Goal: Use online tool/utility: Utilize a website feature to perform a specific function

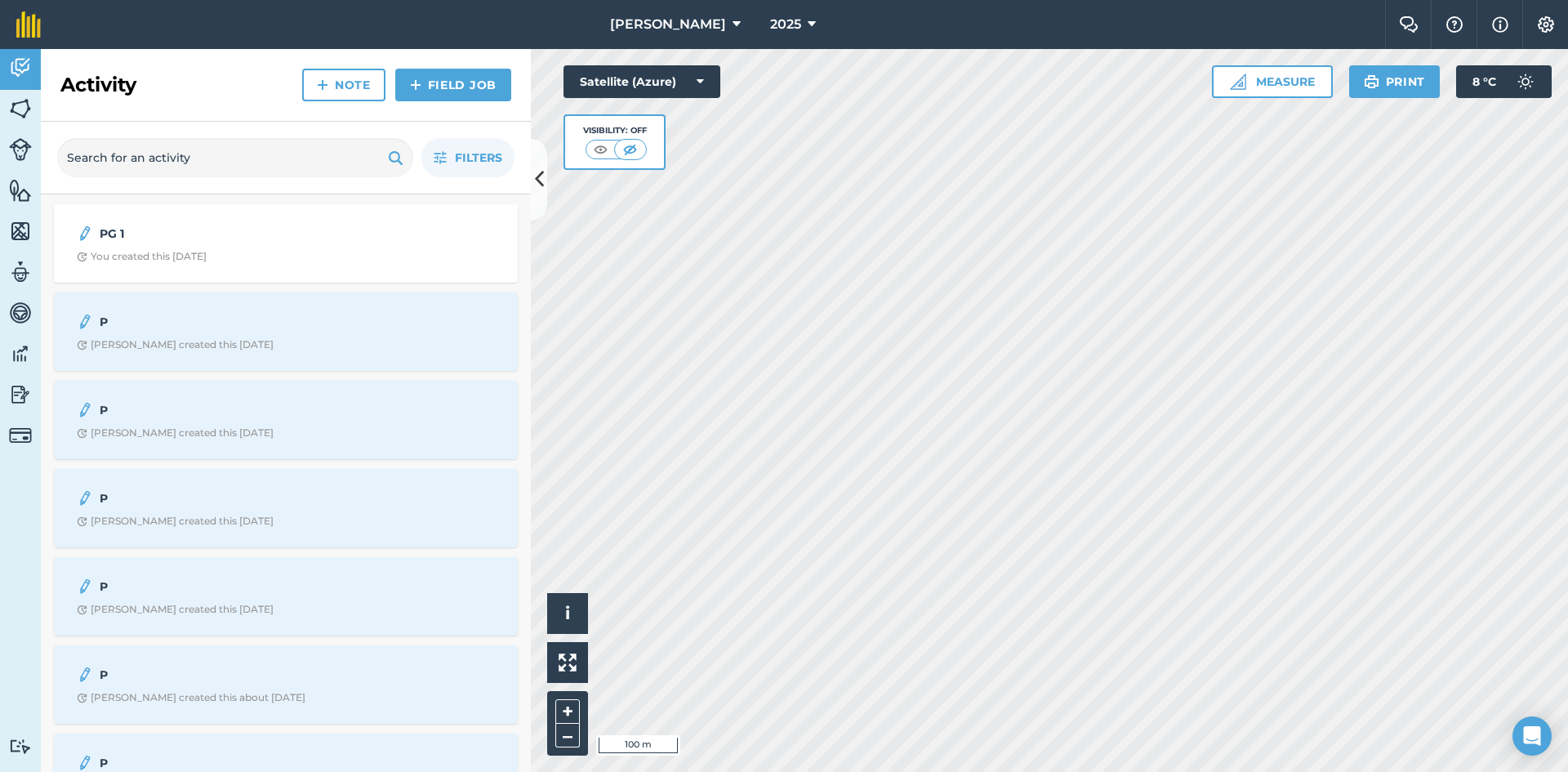
click at [624, 81] on div "Hello i © 2025 TomTom, Microsoft 100 m + – Satellite (Azure) Visibility: Off Me…" at bounding box center [1049, 410] width 1037 height 723
click at [1255, 77] on button "Measure" at bounding box center [1272, 81] width 121 height 33
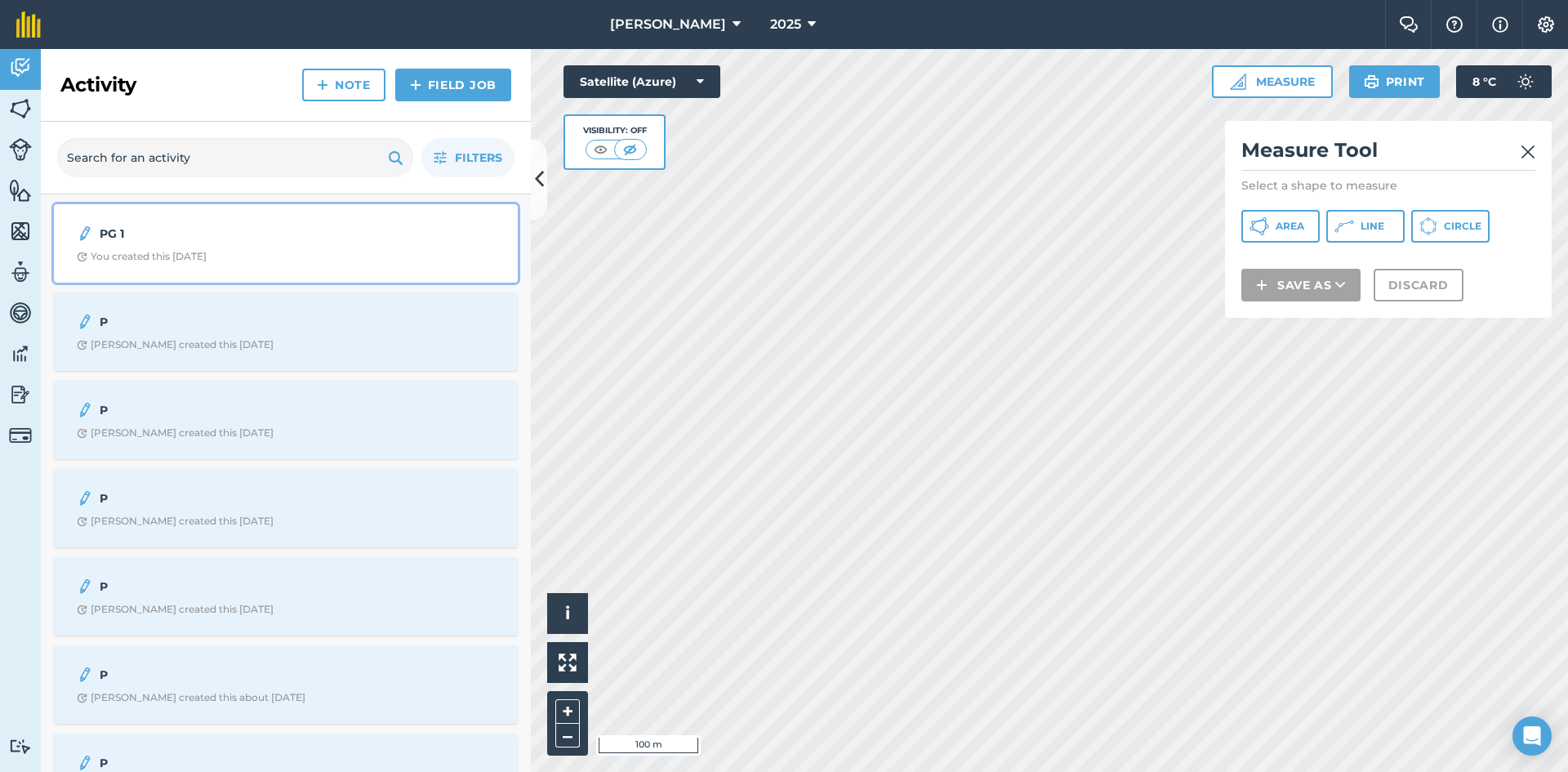
click at [214, 240] on strong "PG 1" at bounding box center [228, 234] width 259 height 18
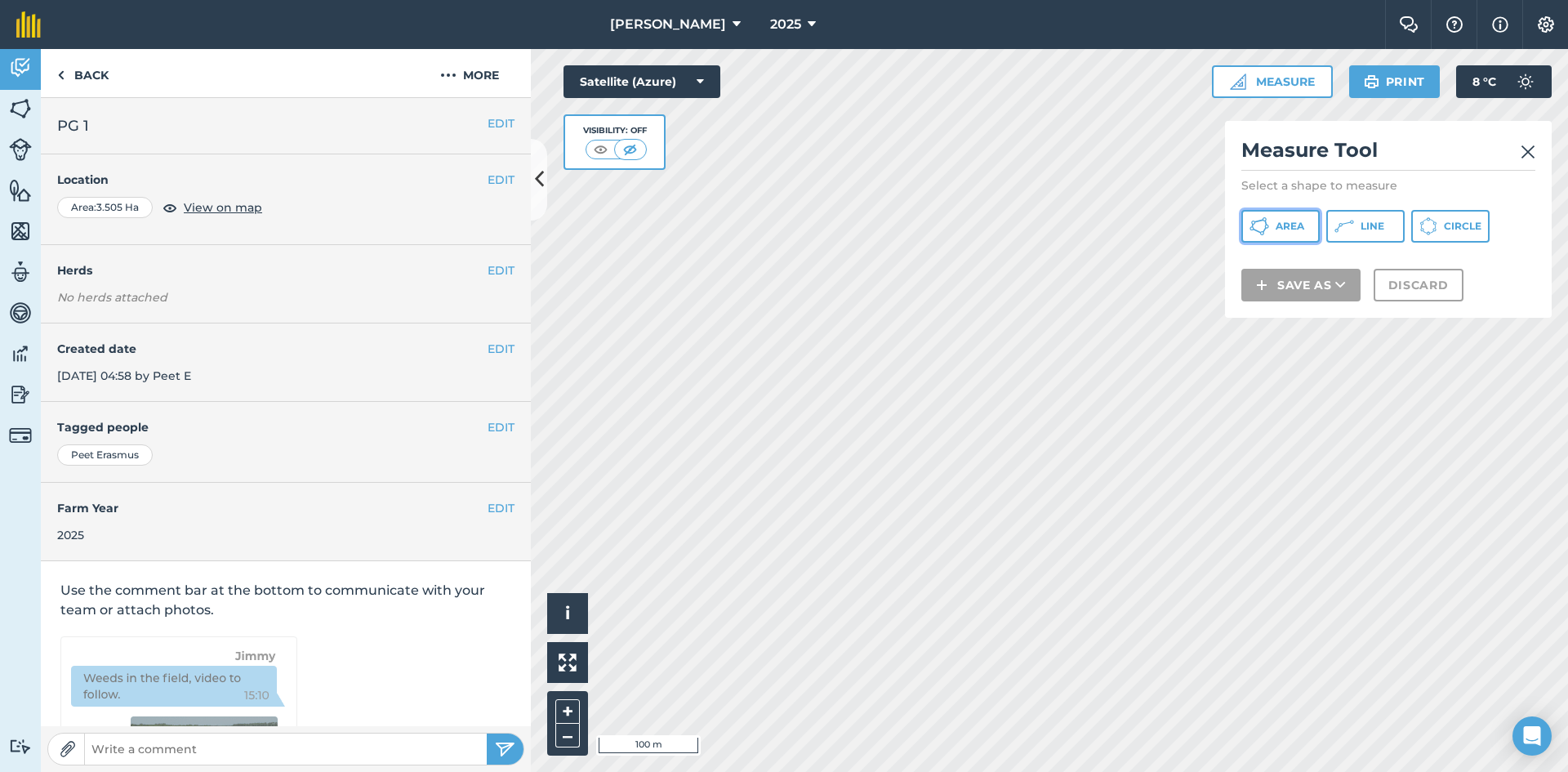
click at [1290, 228] on span "Area" at bounding box center [1290, 226] width 29 height 13
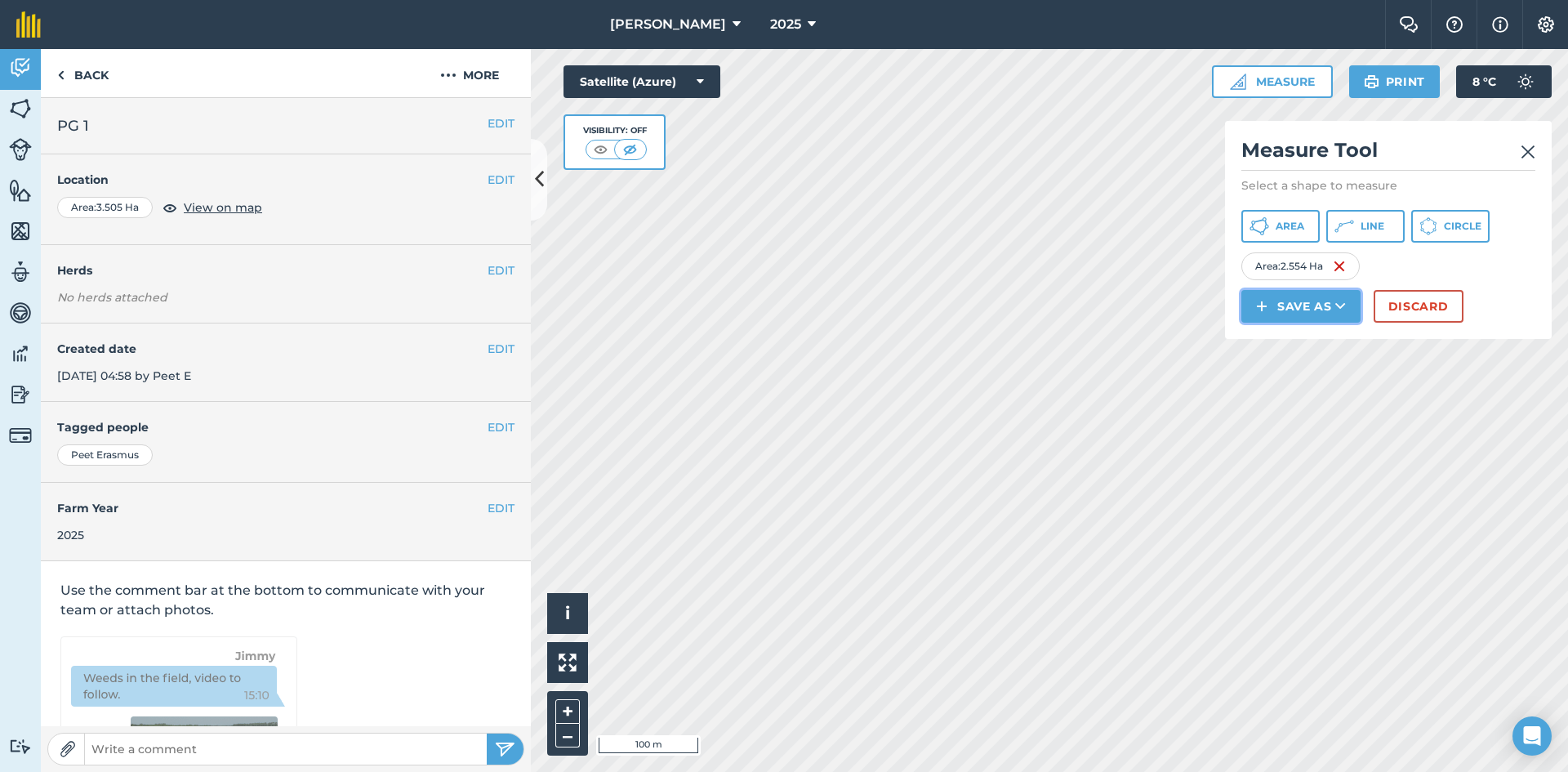
click at [1331, 305] on button "Save as" at bounding box center [1301, 306] width 119 height 33
click at [1311, 414] on link "Note" at bounding box center [1301, 416] width 115 height 36
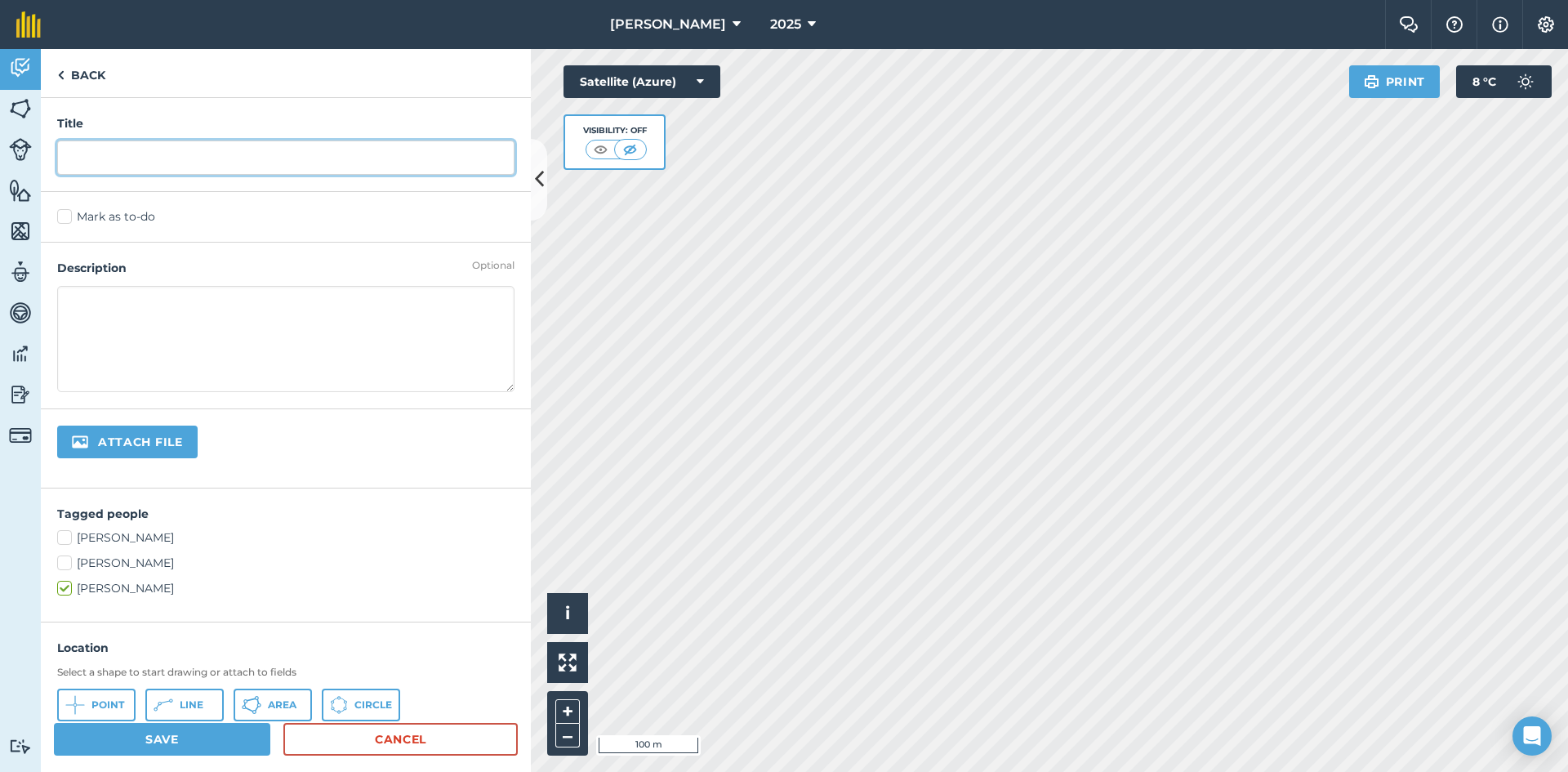
click at [98, 159] on input "text" at bounding box center [285, 158] width 458 height 34
type input "PG 2"
click at [199, 742] on button "Save" at bounding box center [162, 739] width 217 height 33
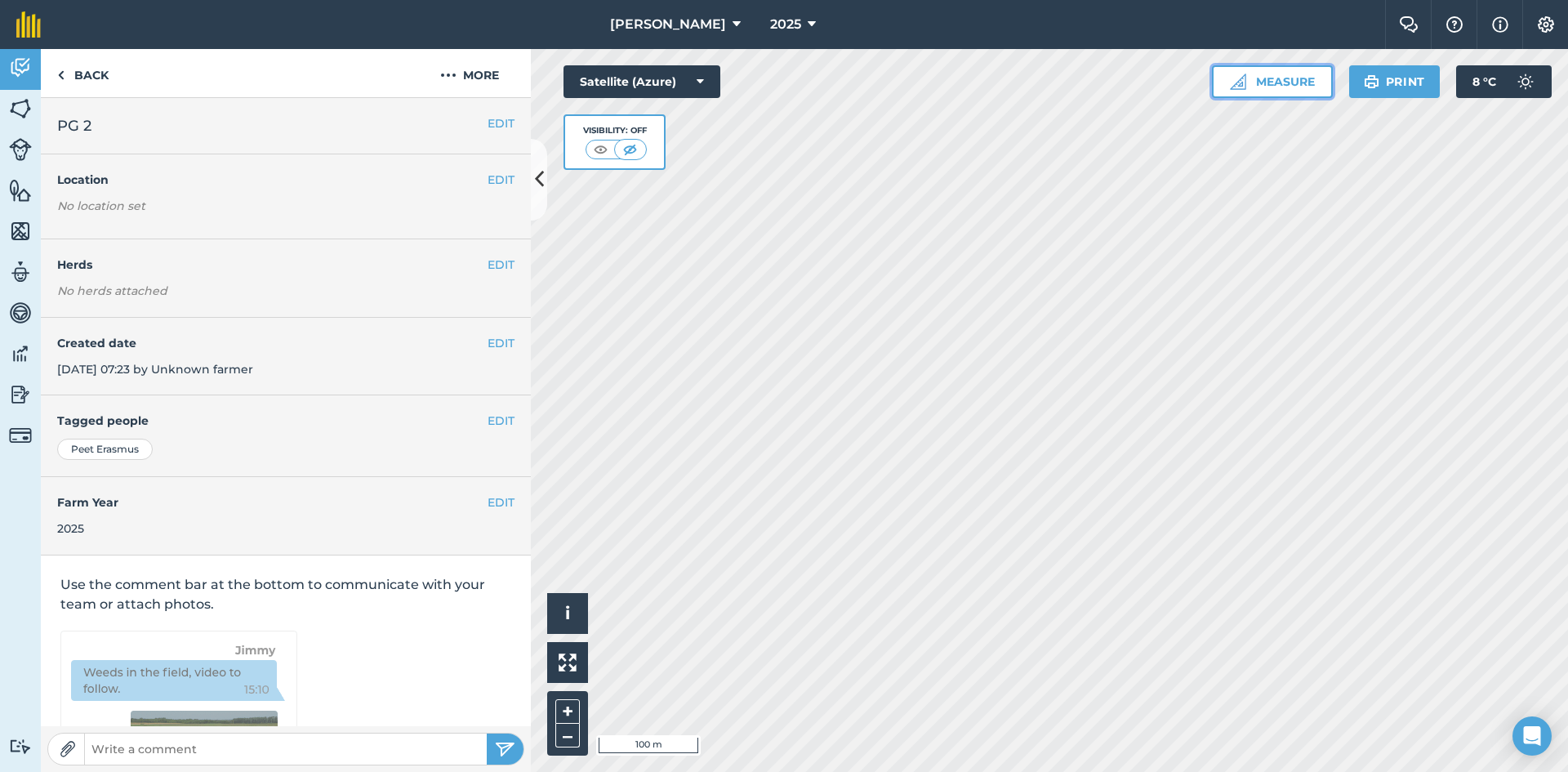
click at [1311, 88] on button "Measure" at bounding box center [1272, 81] width 121 height 33
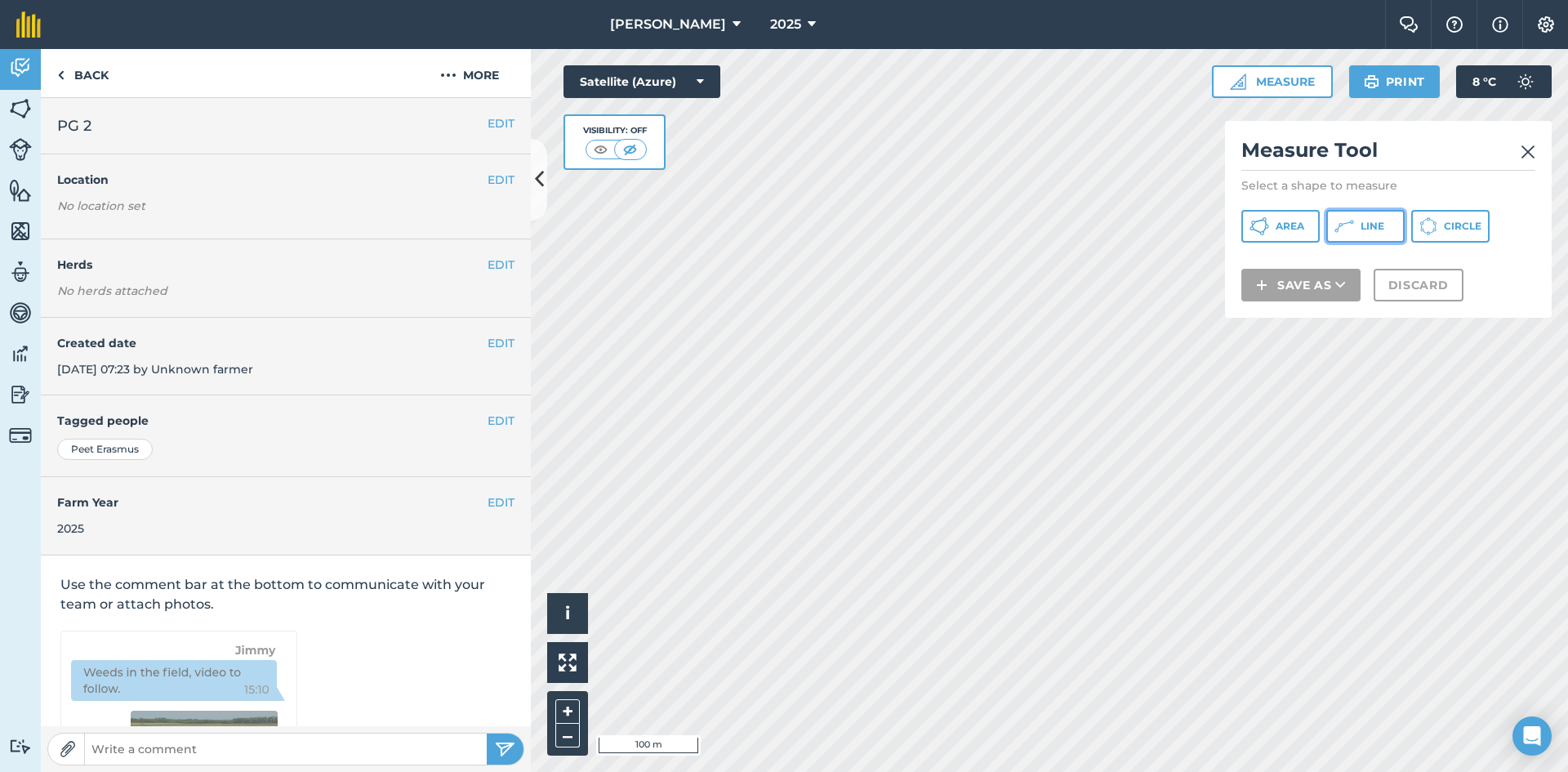
click at [1350, 230] on icon at bounding box center [1344, 227] width 20 height 20
